Goal: Check status: Check status

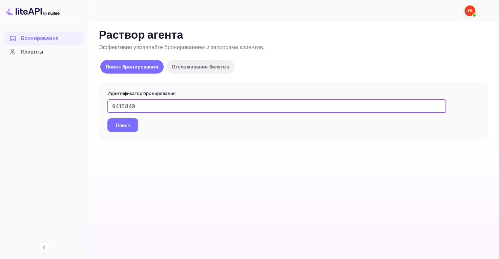
type input "9416849"
click at [130, 120] on button "Поиск" at bounding box center [122, 125] width 31 height 14
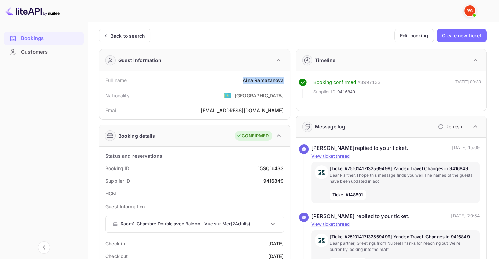
drag, startPoint x: 241, startPoint y: 79, endPoint x: 285, endPoint y: 81, distance: 43.7
click at [285, 81] on div "Full name [PERSON_NAME]" at bounding box center [194, 80] width 185 height 13
click at [277, 77] on div "[PERSON_NAME]" at bounding box center [262, 80] width 41 height 7
click at [121, 33] on ya-tr-span "Back to search" at bounding box center [127, 36] width 34 height 6
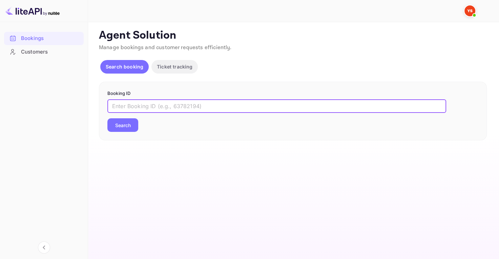
click at [153, 107] on input "text" at bounding box center [276, 106] width 339 height 14
paste input "9996759"
type input "9996759"
click at [181, 166] on main "Unsaved Changes Ticket Affiliate URL [URL][DOMAIN_NAME] Business partner name N…" at bounding box center [293, 140] width 411 height 237
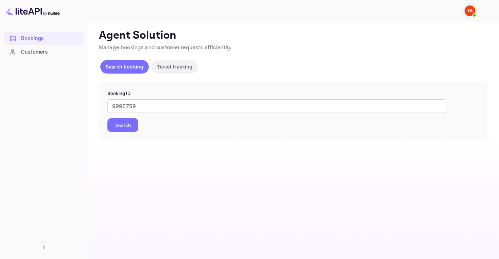
click at [127, 127] on button "Search" at bounding box center [122, 125] width 31 height 14
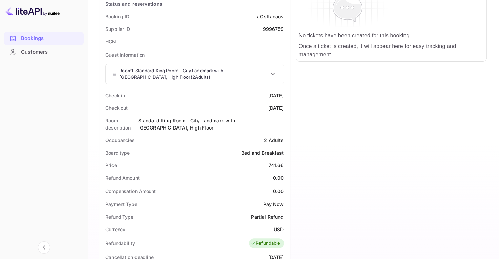
scroll to position [152, 0]
drag, startPoint x: 268, startPoint y: 165, endPoint x: 286, endPoint y: 165, distance: 17.9
click at [286, 165] on div "Price 741.66" at bounding box center [194, 164] width 185 height 13
copy div "741.66"
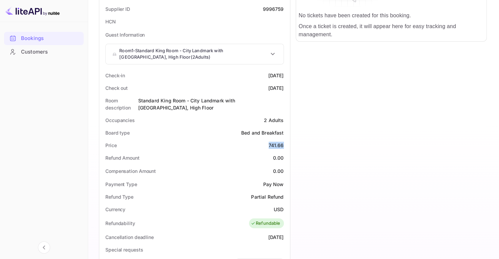
scroll to position [174, 0]
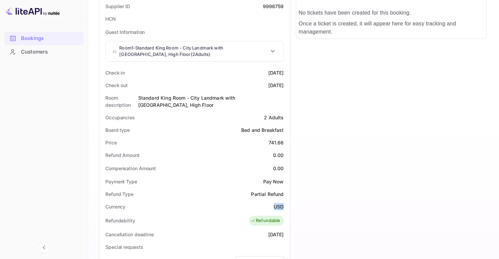
drag, startPoint x: 273, startPoint y: 204, endPoint x: 283, endPoint y: 204, distance: 10.2
click at [283, 204] on div "Currency USD" at bounding box center [194, 206] width 185 height 13
copy div "USD"
